Goal: Transaction & Acquisition: Purchase product/service

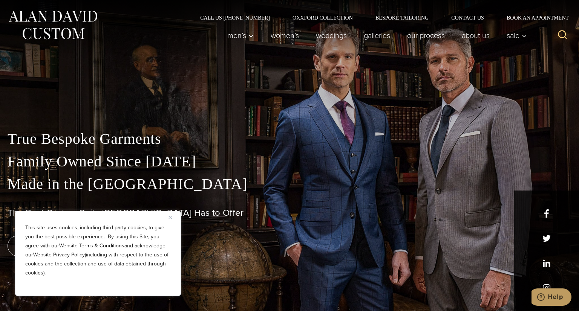
click at [171, 219] on button "Close" at bounding box center [172, 217] width 9 height 9
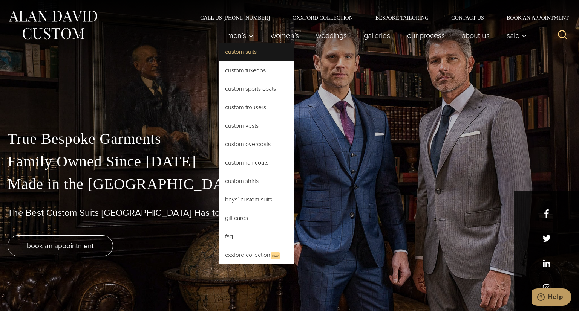
click at [241, 55] on link "Custom Suits" at bounding box center [256, 52] width 75 height 18
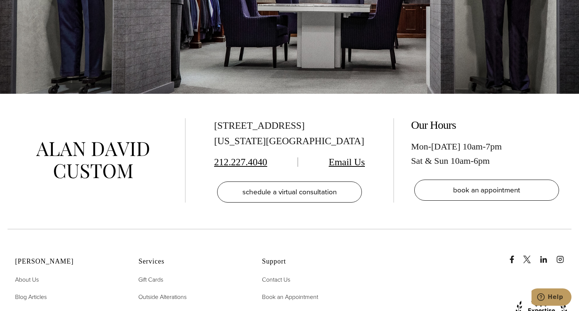
scroll to position [4366, 0]
